Goal: Task Accomplishment & Management: Manage account settings

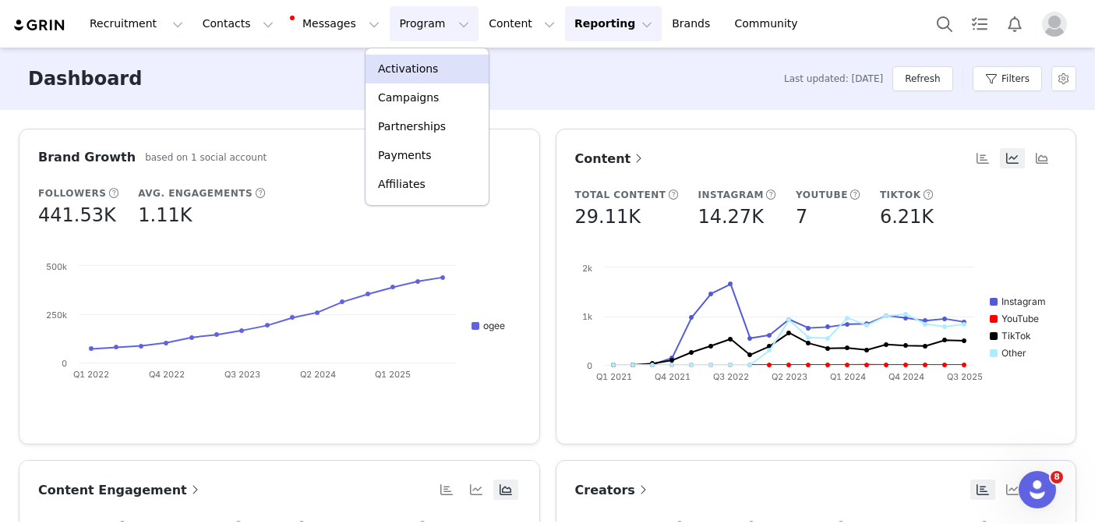
click at [401, 65] on p "Activations" at bounding box center [408, 69] width 60 height 16
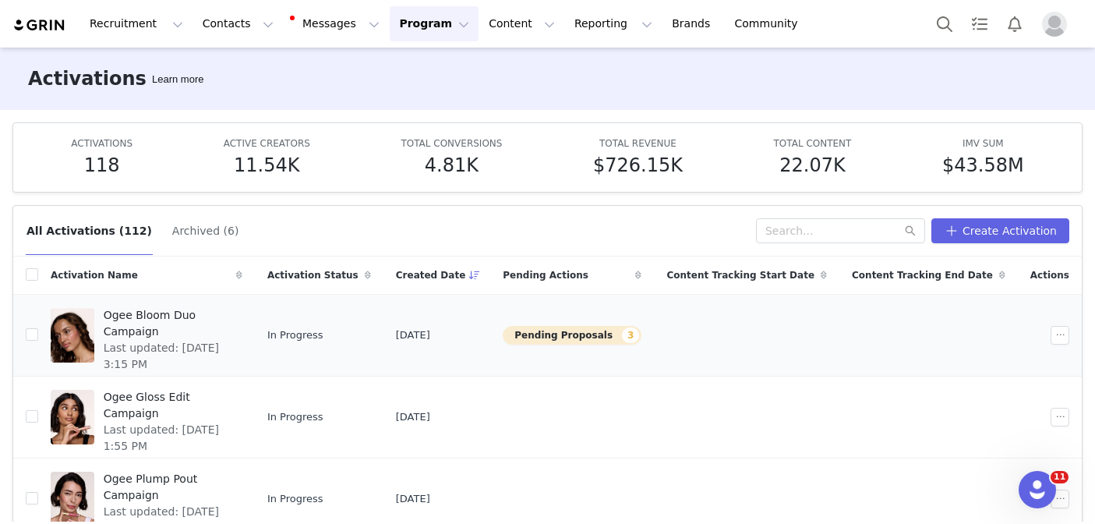
click at [224, 345] on span "Last updated: [DATE] 3:15 PM" at bounding box center [168, 356] width 129 height 33
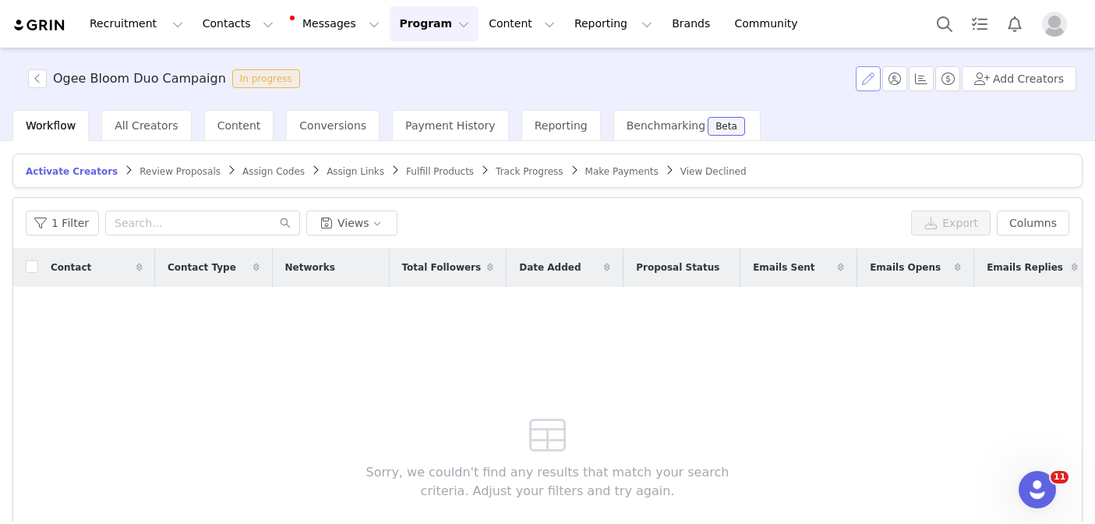
click at [877, 79] on button "button" at bounding box center [867, 78] width 25 height 25
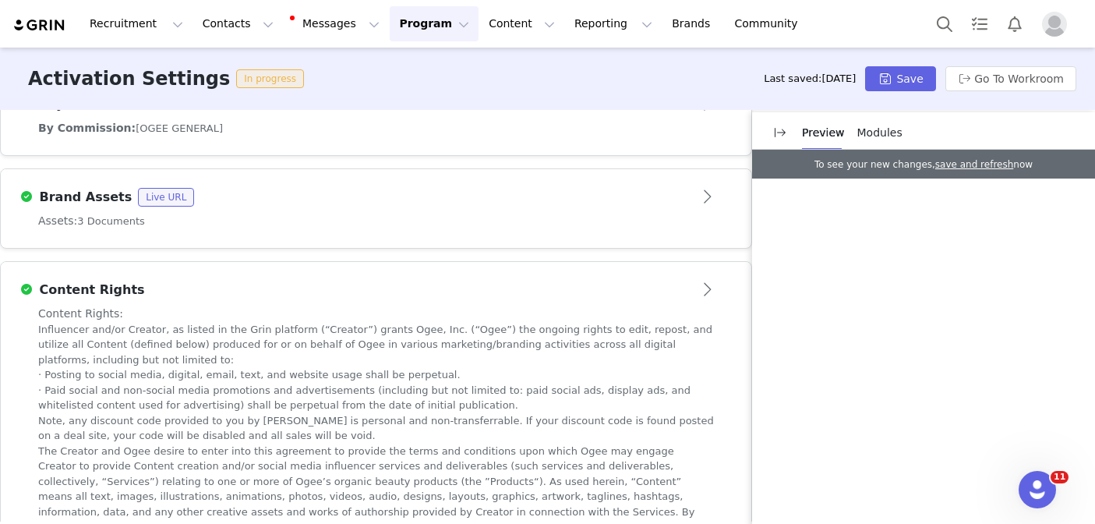
scroll to position [1087, 0]
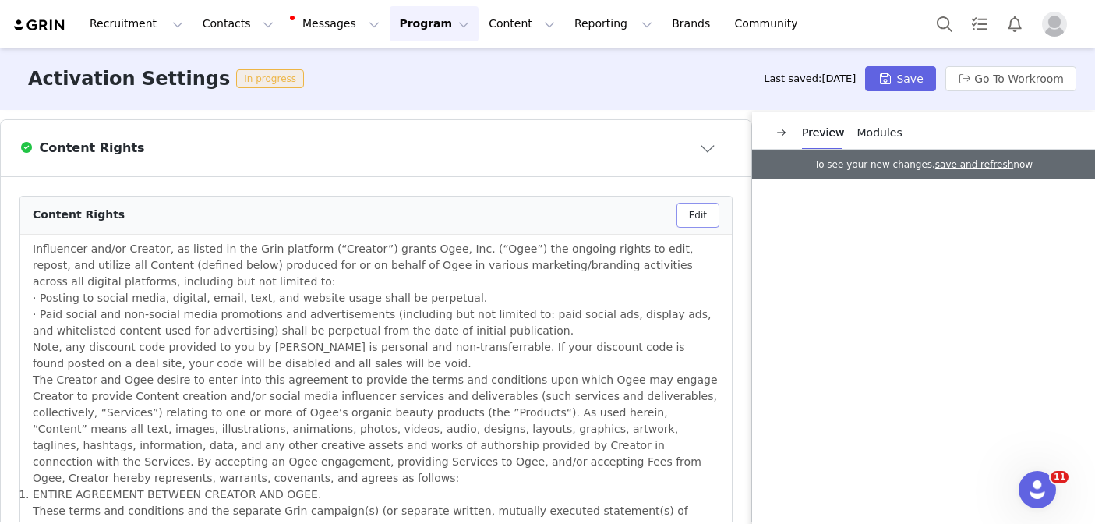
click at [693, 203] on button "Edit" at bounding box center [697, 215] width 43 height 25
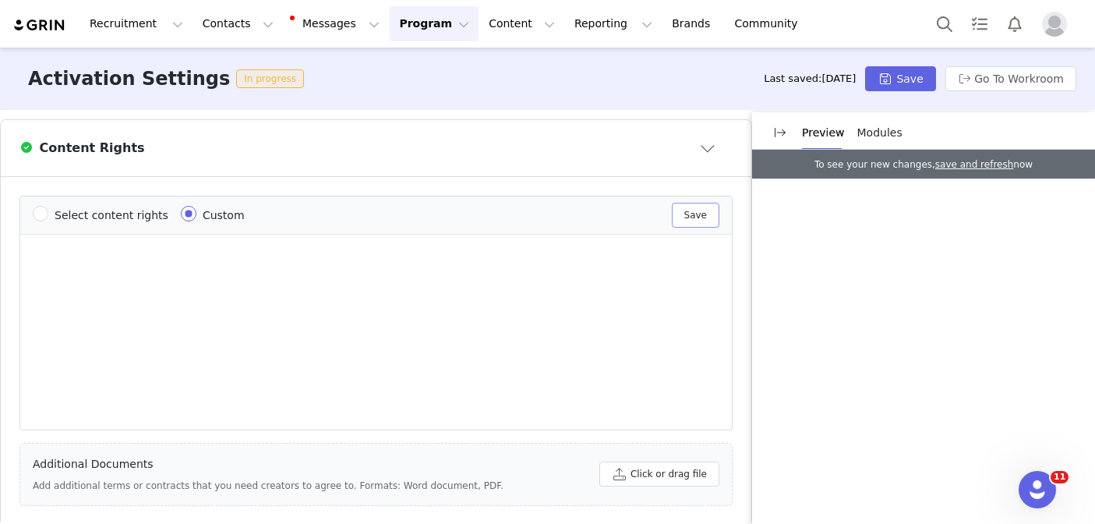
scroll to position [0, 0]
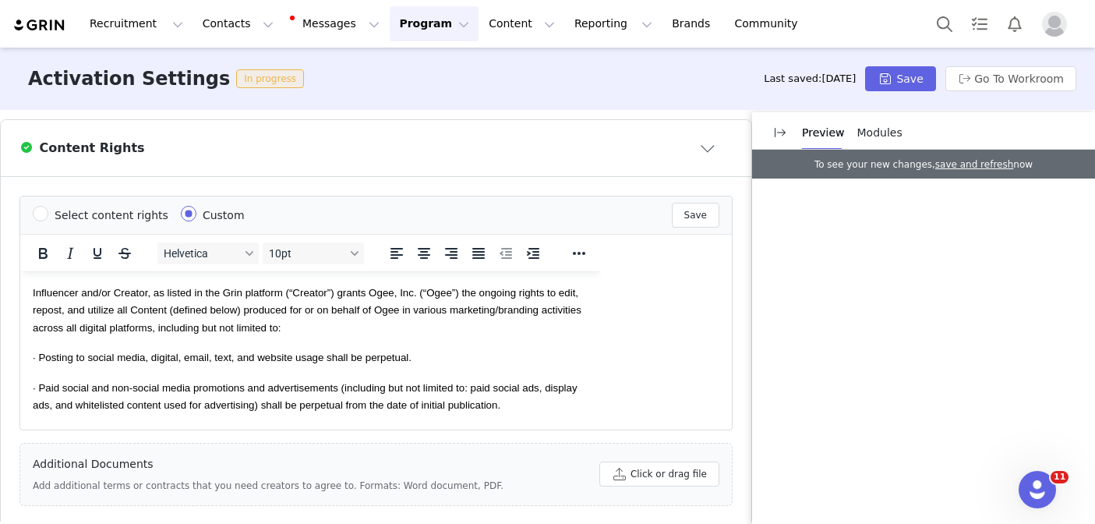
click at [33, 291] on span "Influencer and/or Creator, as listed in the Grin platform (“Creator”) grants Og…" at bounding box center [307, 309] width 548 height 47
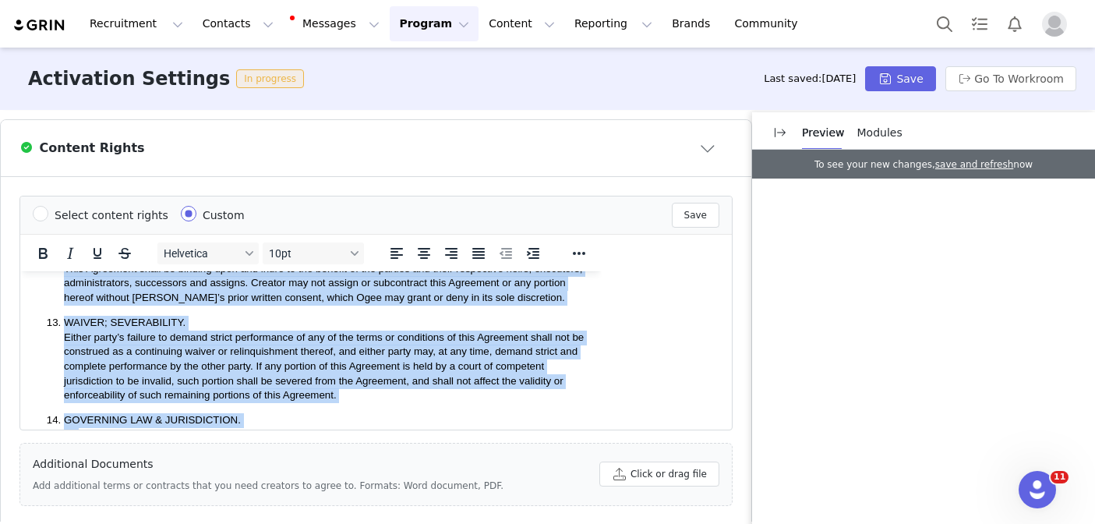
scroll to position [2181, 0]
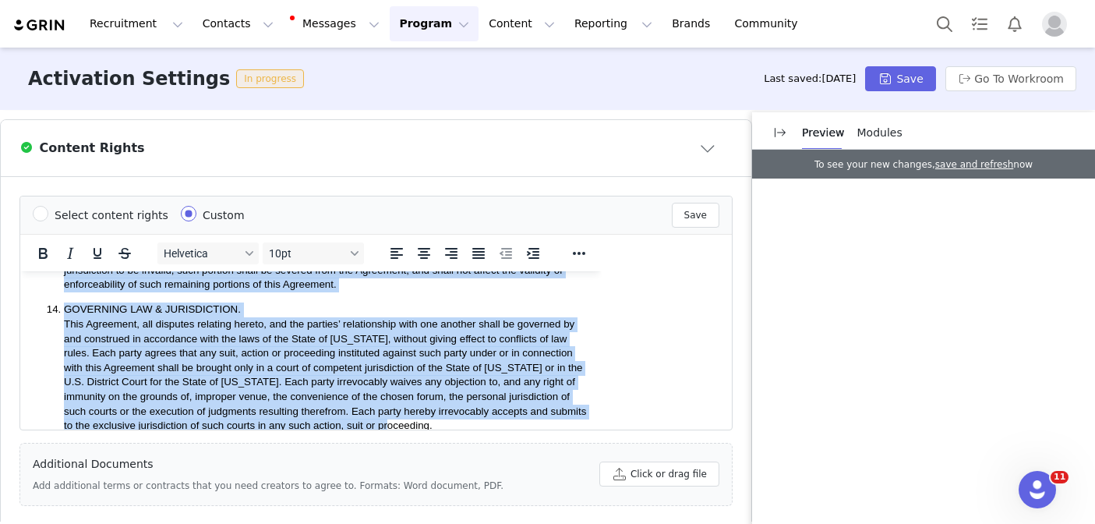
drag, startPoint x: 33, startPoint y: 291, endPoint x: 79, endPoint y: 475, distance: 189.3
copy body "Loremipsum dol/si Ametcon, ad elitse do eiu Temp incididu (“Utlabor”) etdolo Ma…"
